Goal: Information Seeking & Learning: Find specific fact

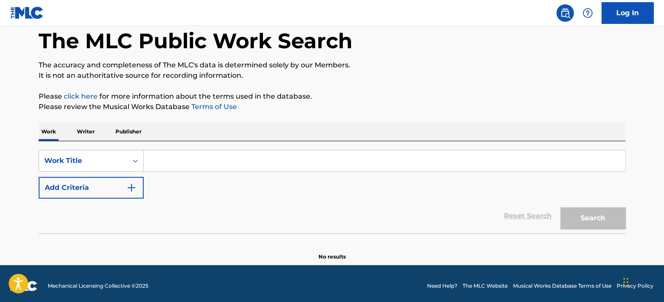
click at [293, 165] on input "Search Form" at bounding box center [384, 160] width 481 height 21
paste input "bank lien"
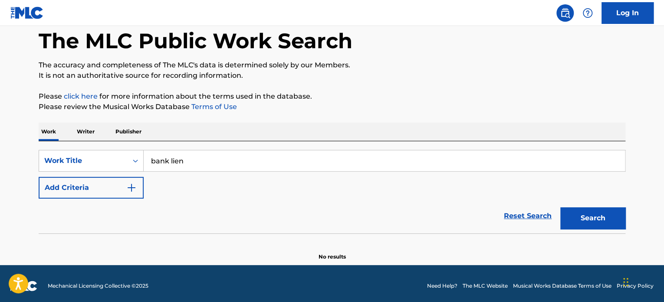
click at [608, 209] on button "Search" at bounding box center [592, 218] width 65 height 22
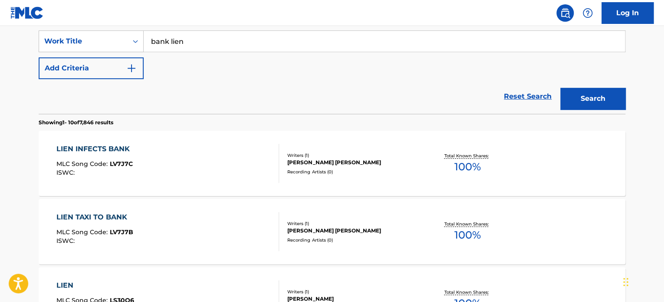
scroll to position [130, 0]
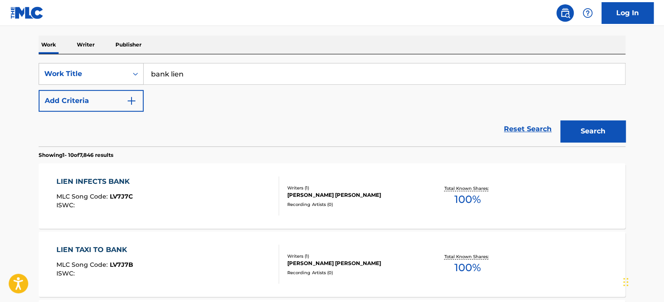
click at [242, 70] on input "bank lien" at bounding box center [384, 73] width 481 height 21
paste input "advise [PERSON_NAME]"
click at [602, 143] on div "Search" at bounding box center [590, 129] width 69 height 35
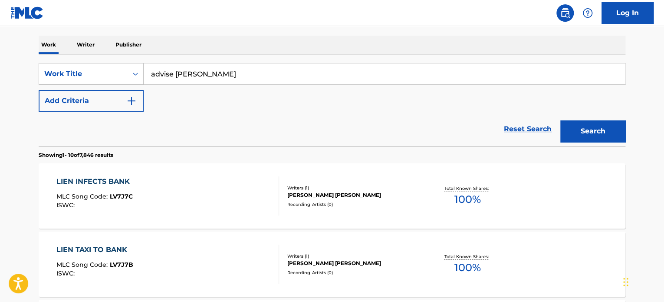
click at [602, 133] on button "Search" at bounding box center [592, 131] width 65 height 22
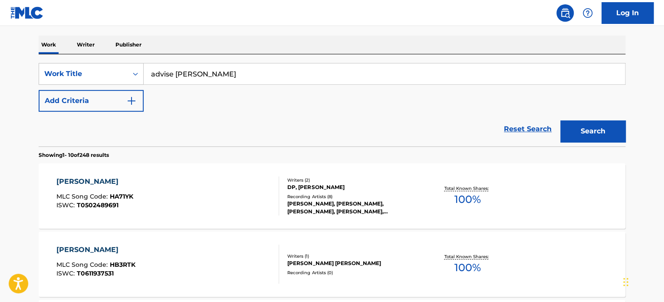
click at [240, 66] on input "advise [PERSON_NAME]" at bounding box center [384, 73] width 481 height 21
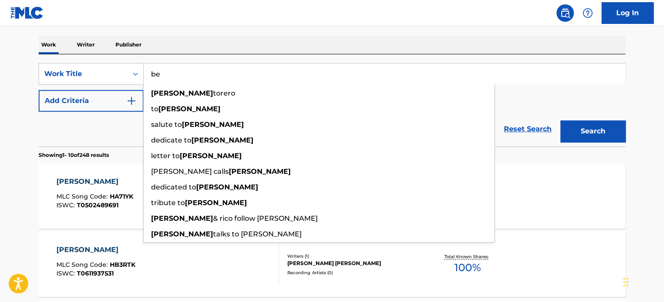
type input "b"
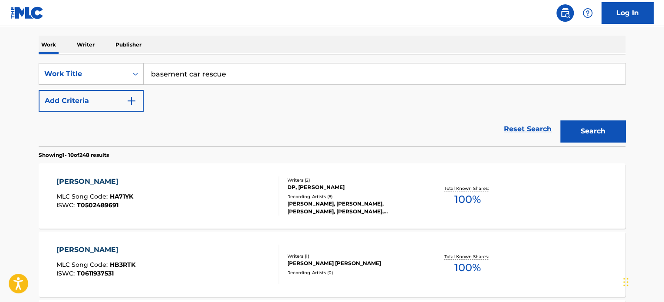
click at [560, 120] on button "Search" at bounding box center [592, 131] width 65 height 22
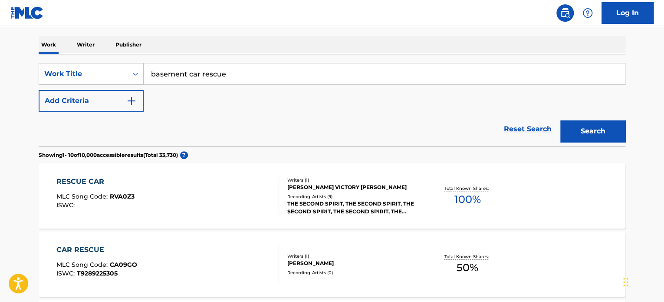
click at [260, 71] on input "basement car rescue" at bounding box center [384, 73] width 481 height 21
click at [259, 71] on input "basement car rescue" at bounding box center [384, 73] width 481 height 21
type input "bundt cake pan"
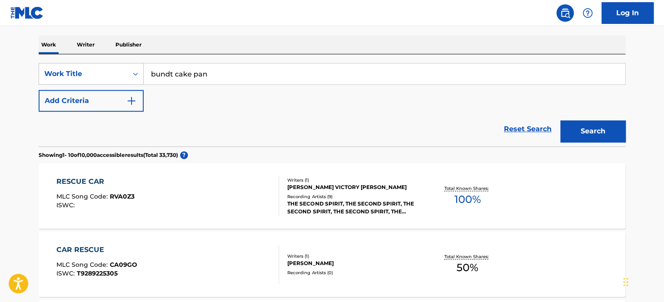
click at [560, 120] on button "Search" at bounding box center [592, 131] width 65 height 22
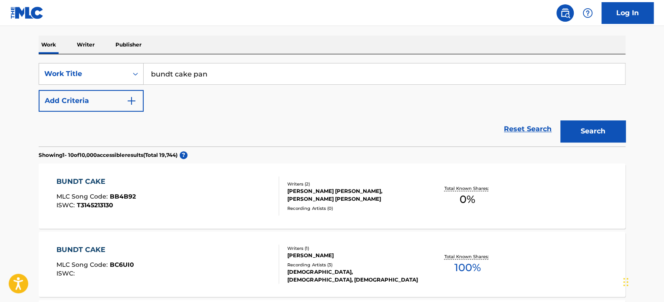
click at [259, 71] on input "bundt cake pan" at bounding box center [384, 73] width 481 height 21
